Goal: Navigation & Orientation: Go to known website

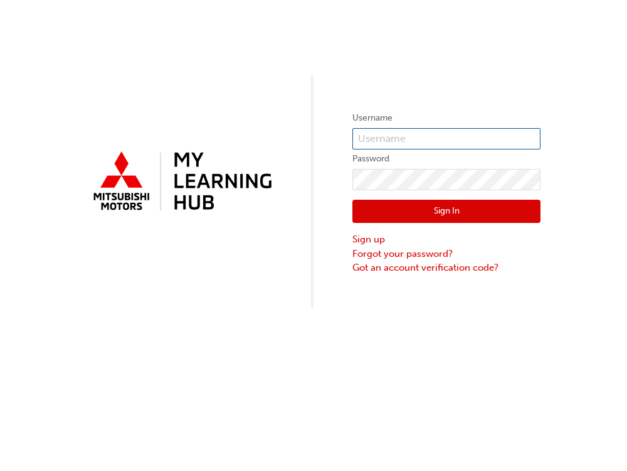
type input "[EMAIL_ADDRESS][DOMAIN_NAME]"
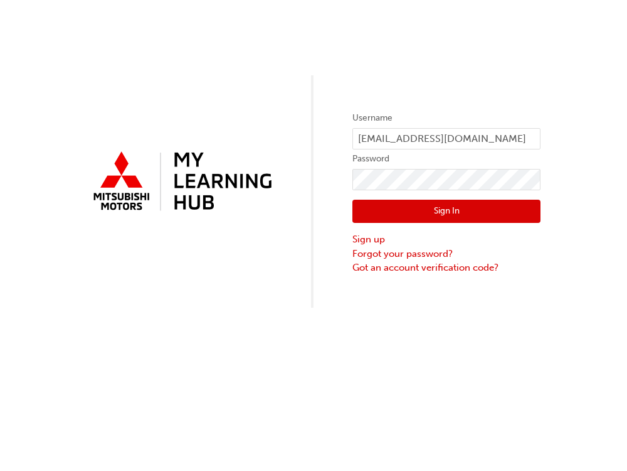
click at [432, 206] on button "Sign In" at bounding box center [447, 212] width 188 height 24
